Goal: Information Seeking & Learning: Learn about a topic

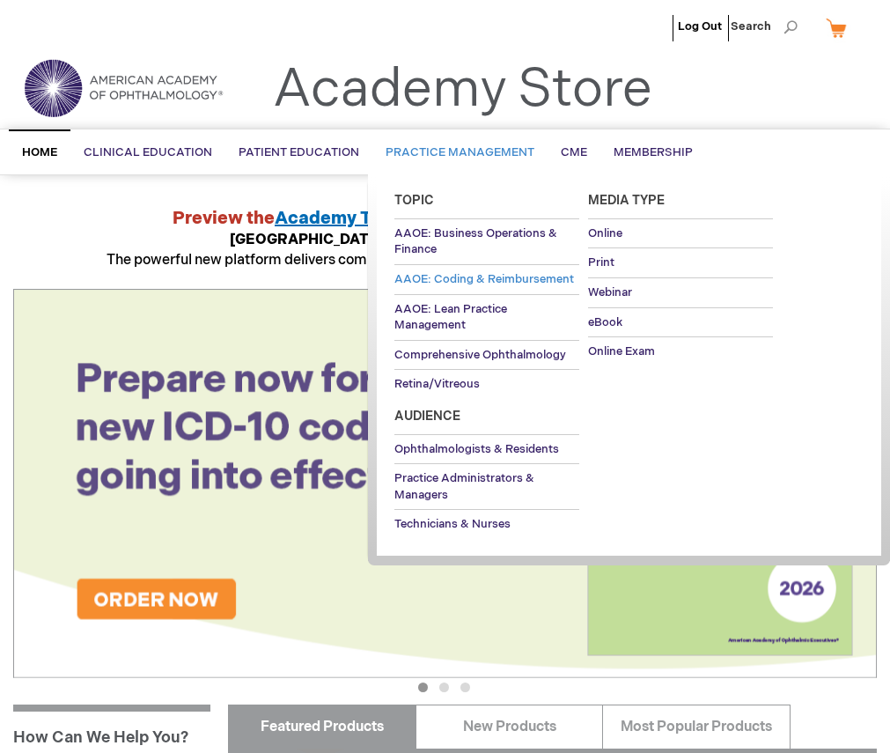
click at [434, 277] on span "AAOE: Coding & Reimbursement" at bounding box center [485, 279] width 180 height 14
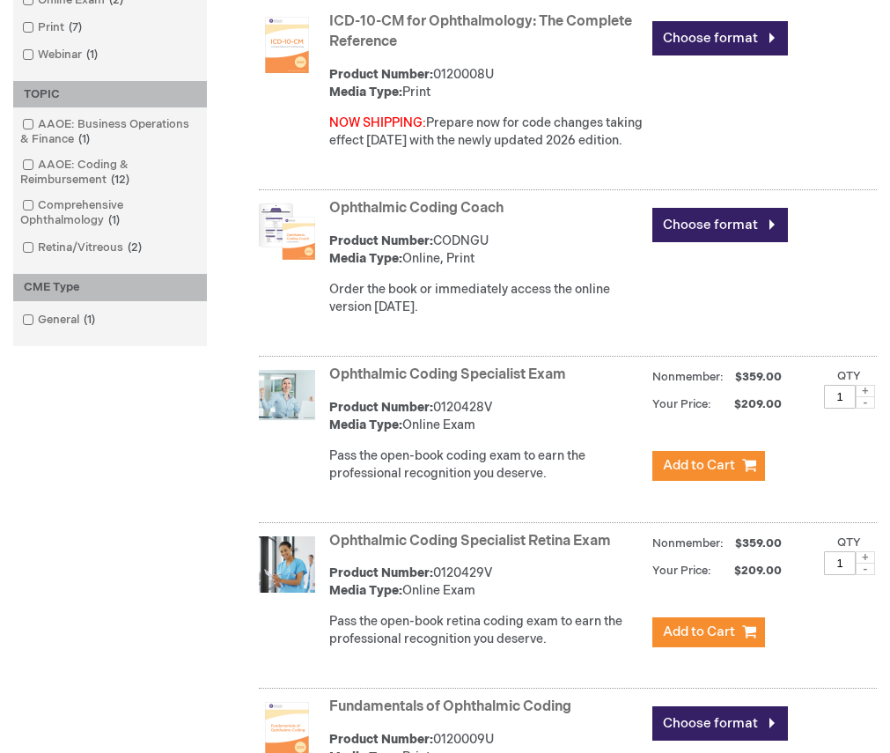
scroll to position [568, 0]
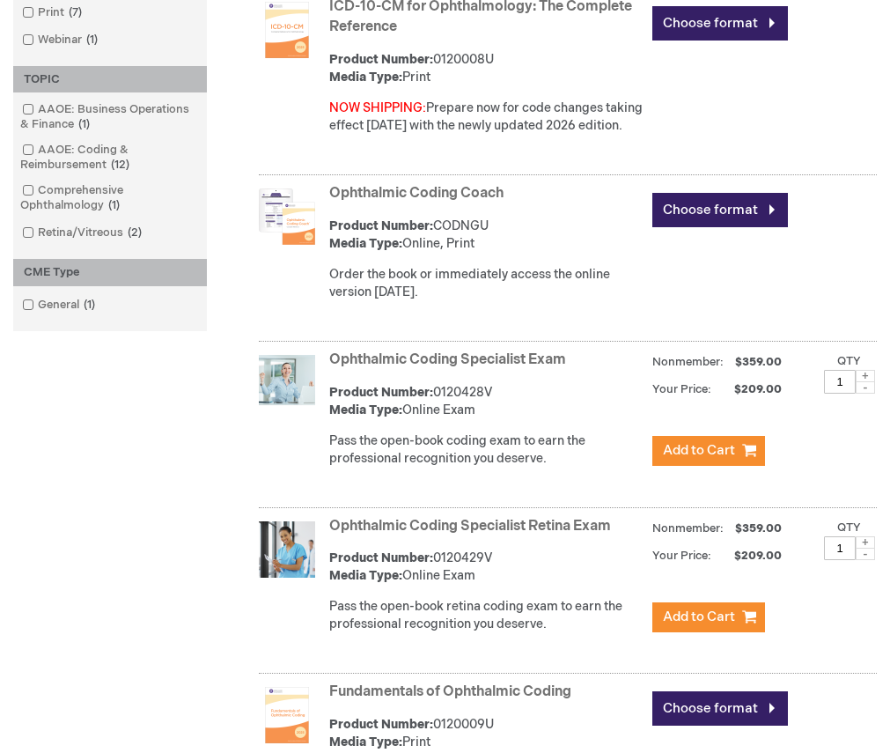
click at [436, 202] on link "Ophthalmic Coding Coach" at bounding box center [416, 193] width 174 height 17
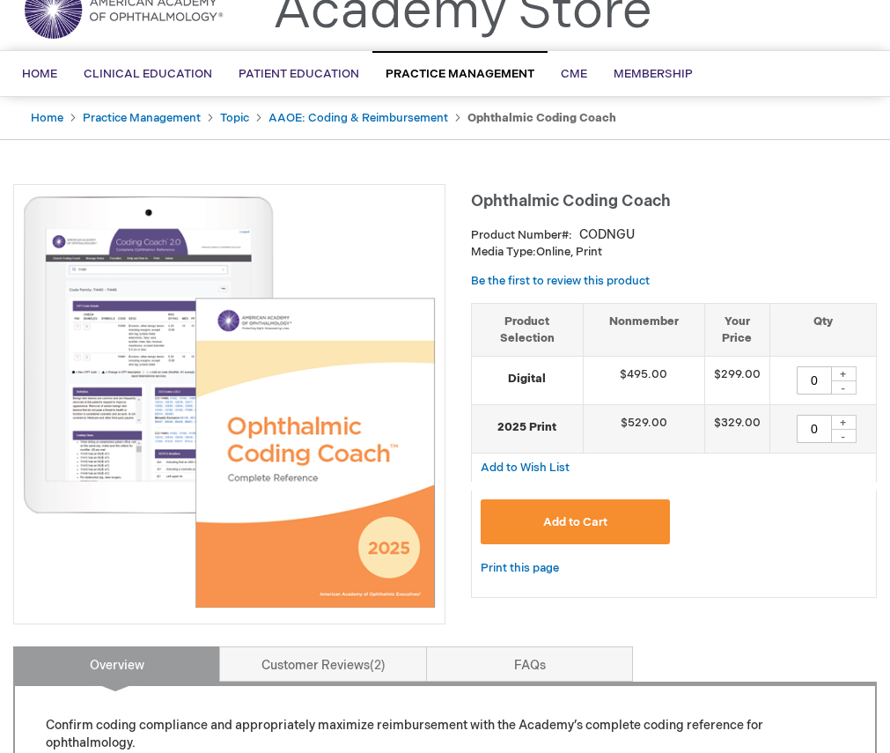
scroll to position [83, 0]
